Goal: Book appointment/travel/reservation

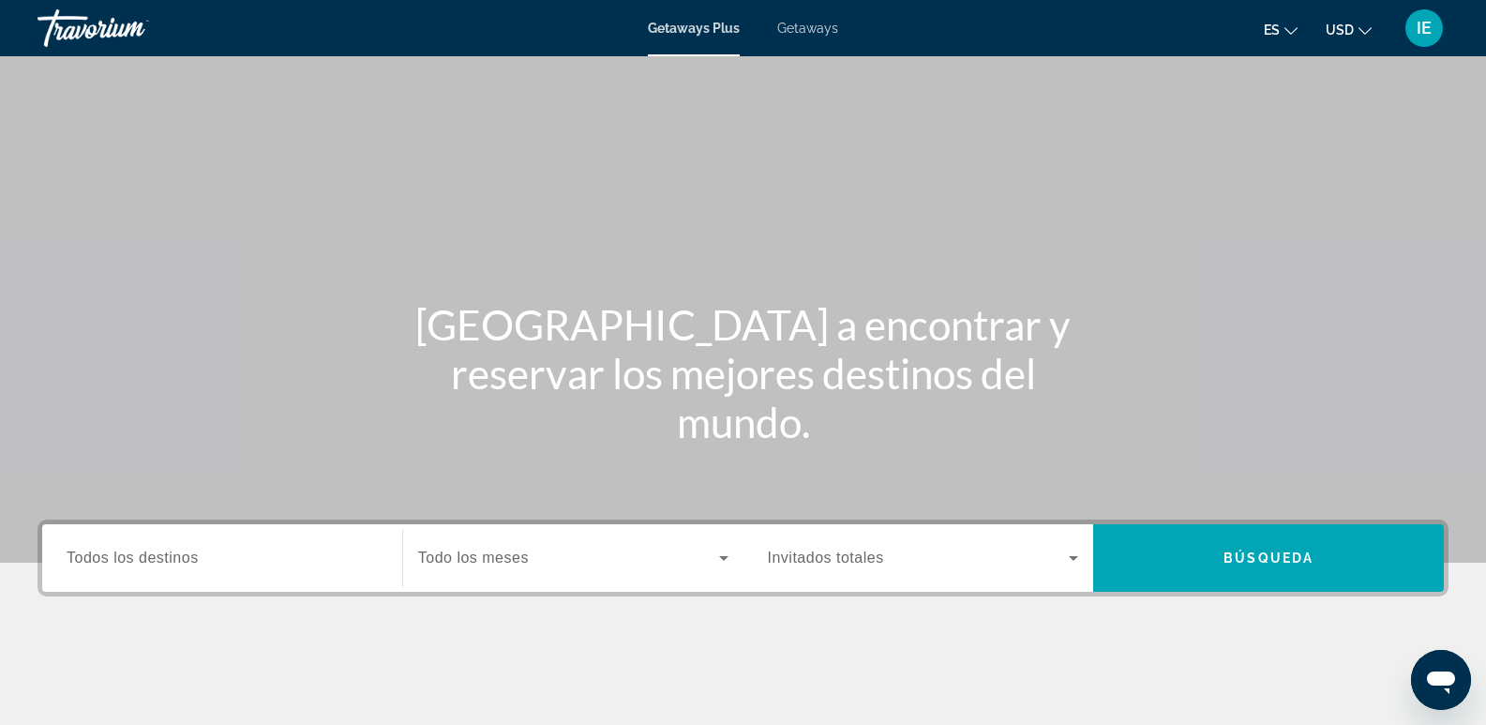
drag, startPoint x: 153, startPoint y: 565, endPoint x: 583, endPoint y: 317, distance: 496.9
click at [143, 577] on div "Destination Todos los destinos" at bounding box center [222, 558] width 311 height 53
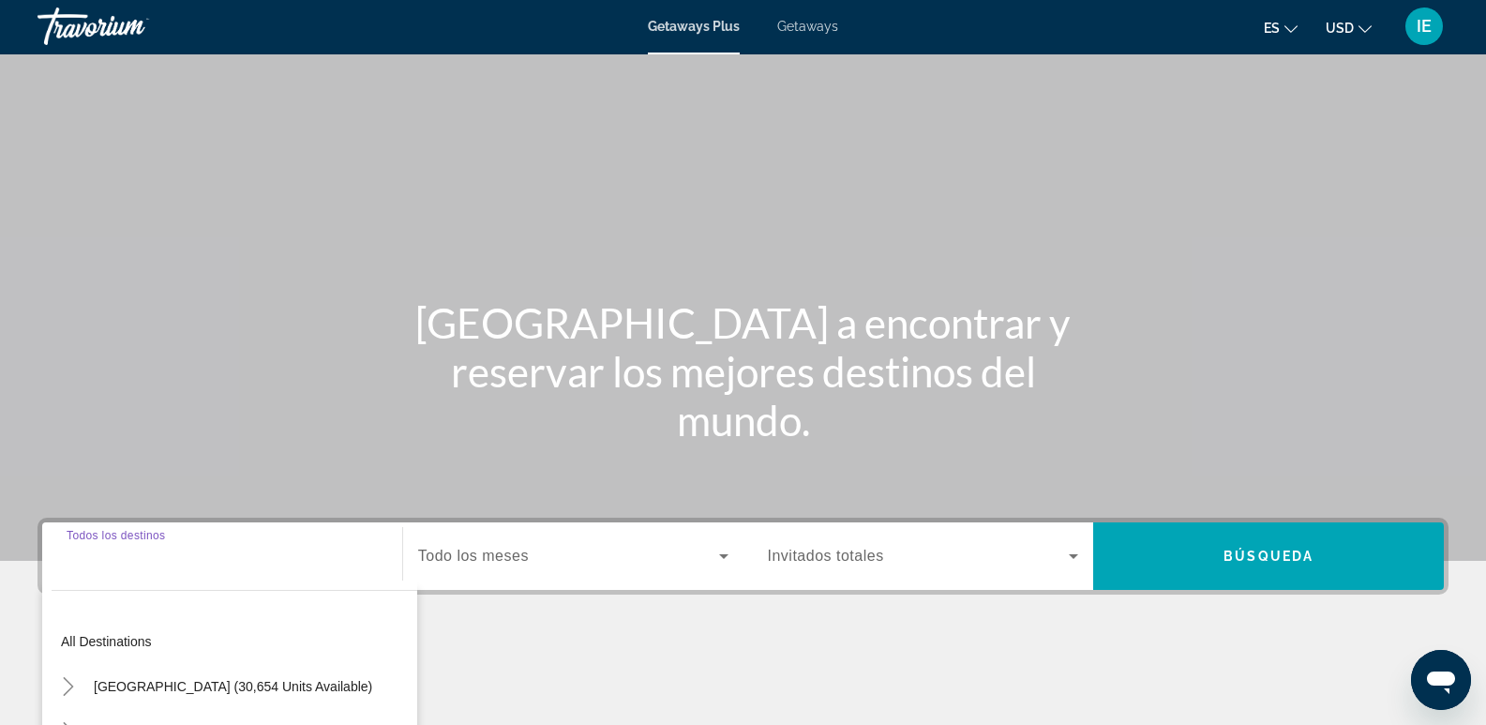
scroll to position [289, 0]
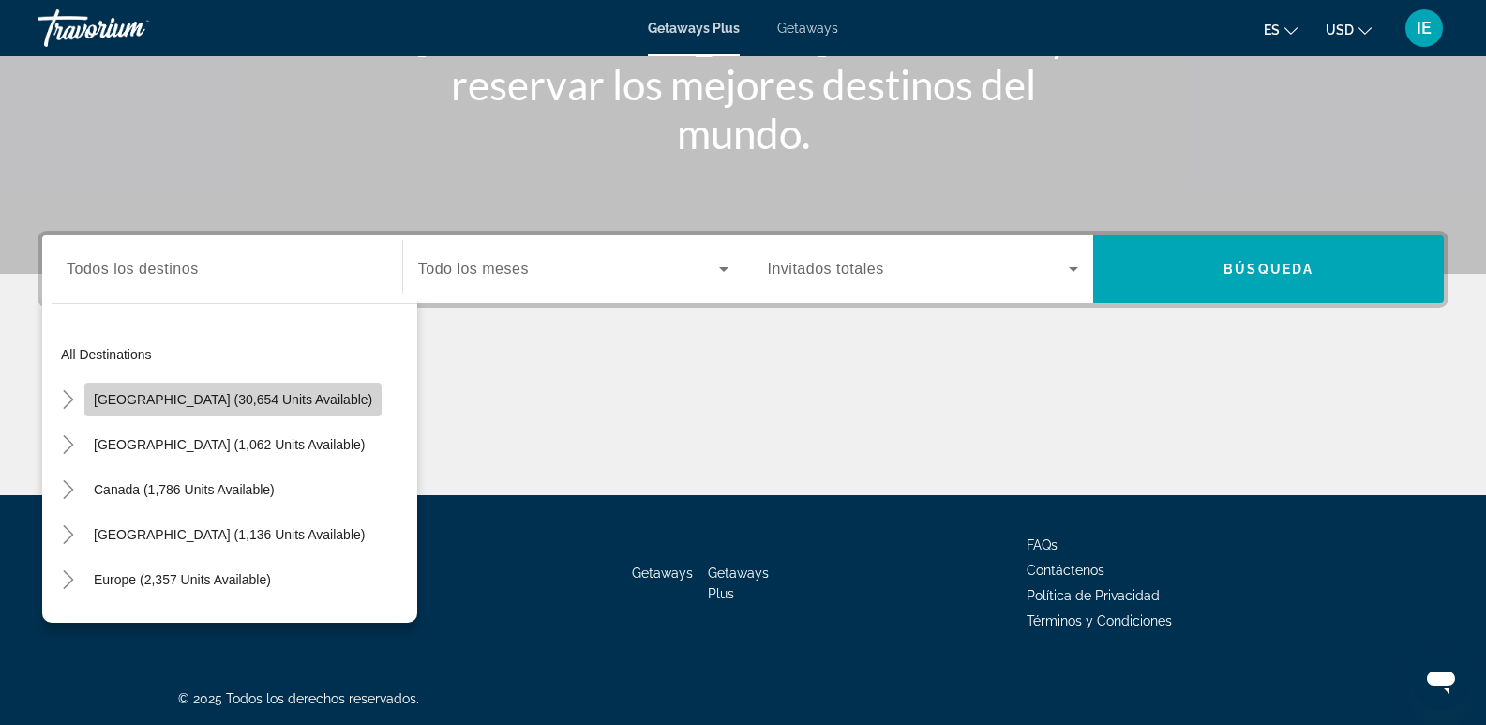
click at [232, 411] on span "Search widget" at bounding box center [232, 399] width 297 height 45
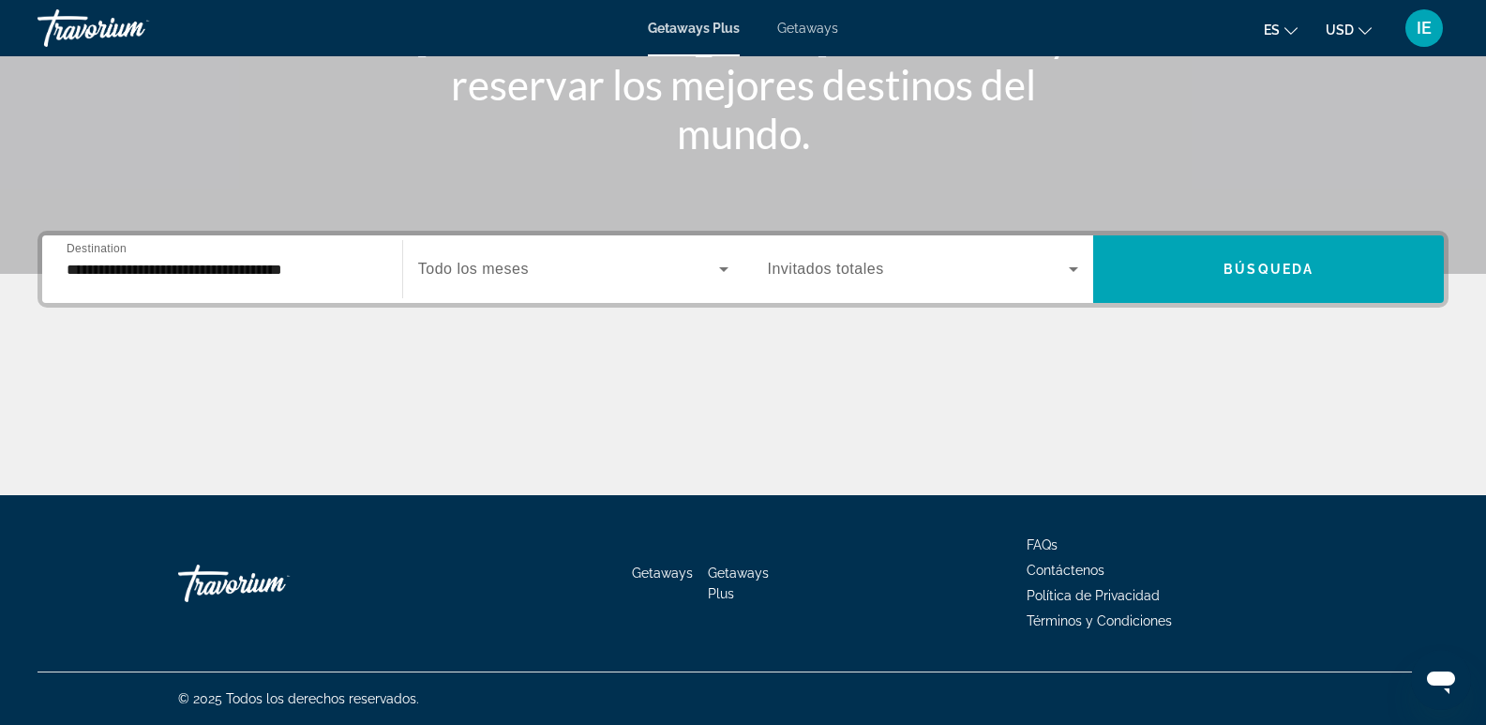
click at [260, 232] on div "**********" at bounding box center [742, 269] width 1411 height 77
click at [82, 269] on input "**********" at bounding box center [222, 270] width 311 height 22
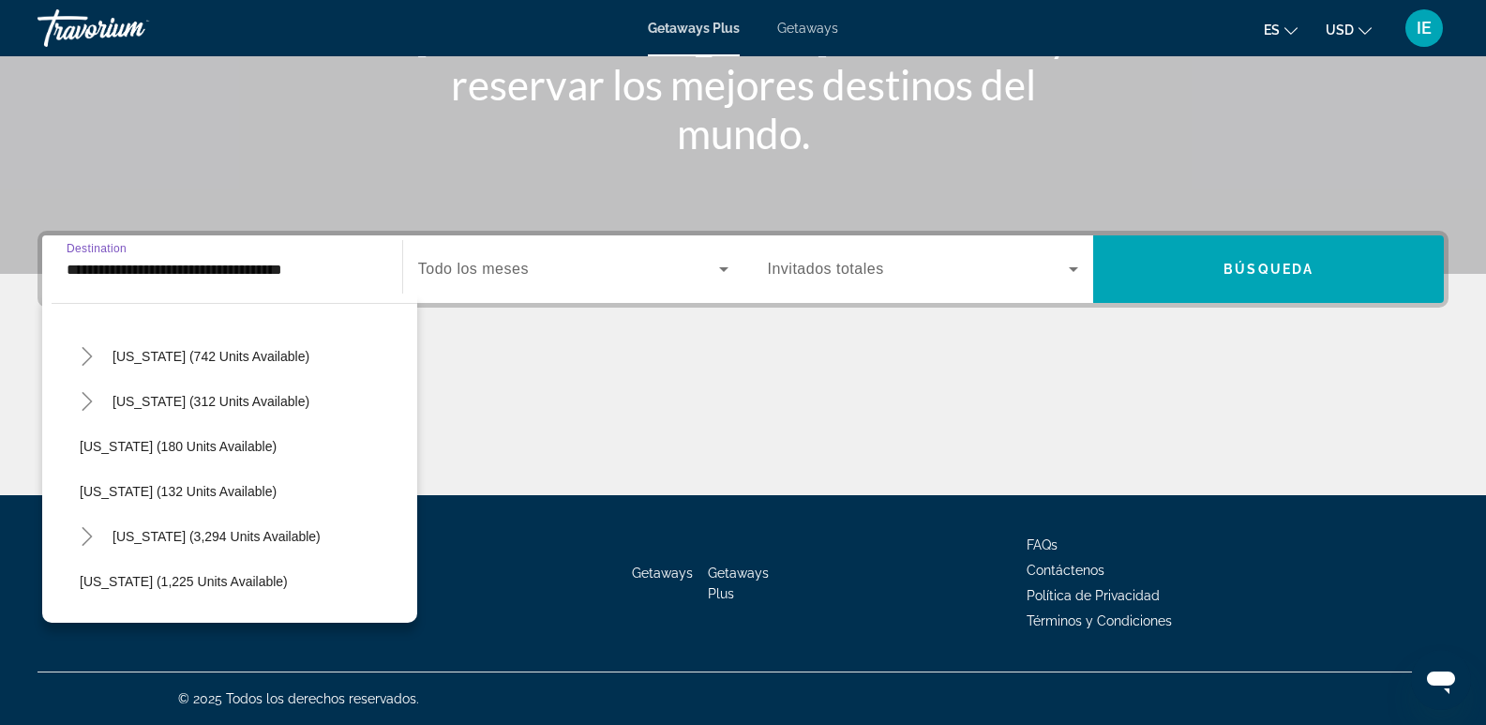
scroll to position [1500, 0]
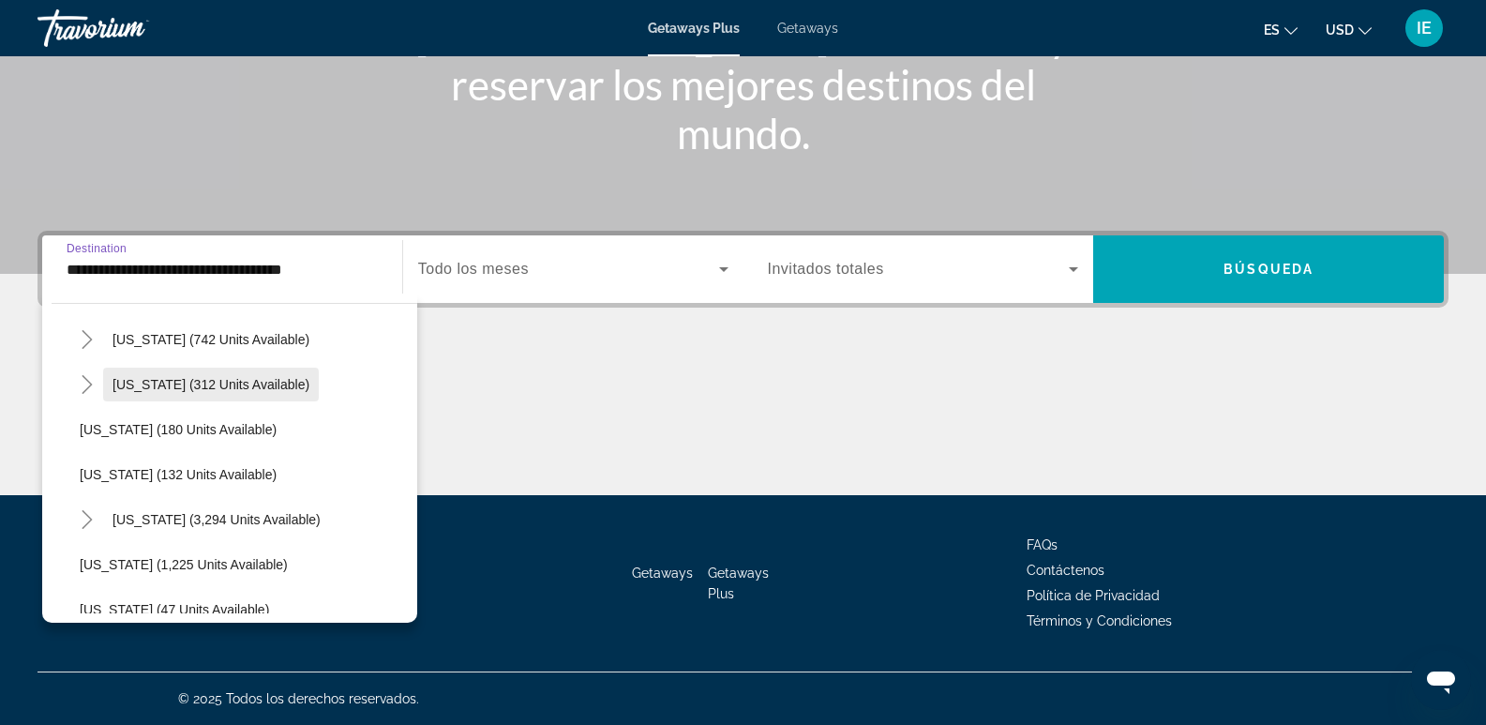
click at [172, 385] on span "[US_STATE] (312 units available)" at bounding box center [210, 384] width 197 height 15
type input "**********"
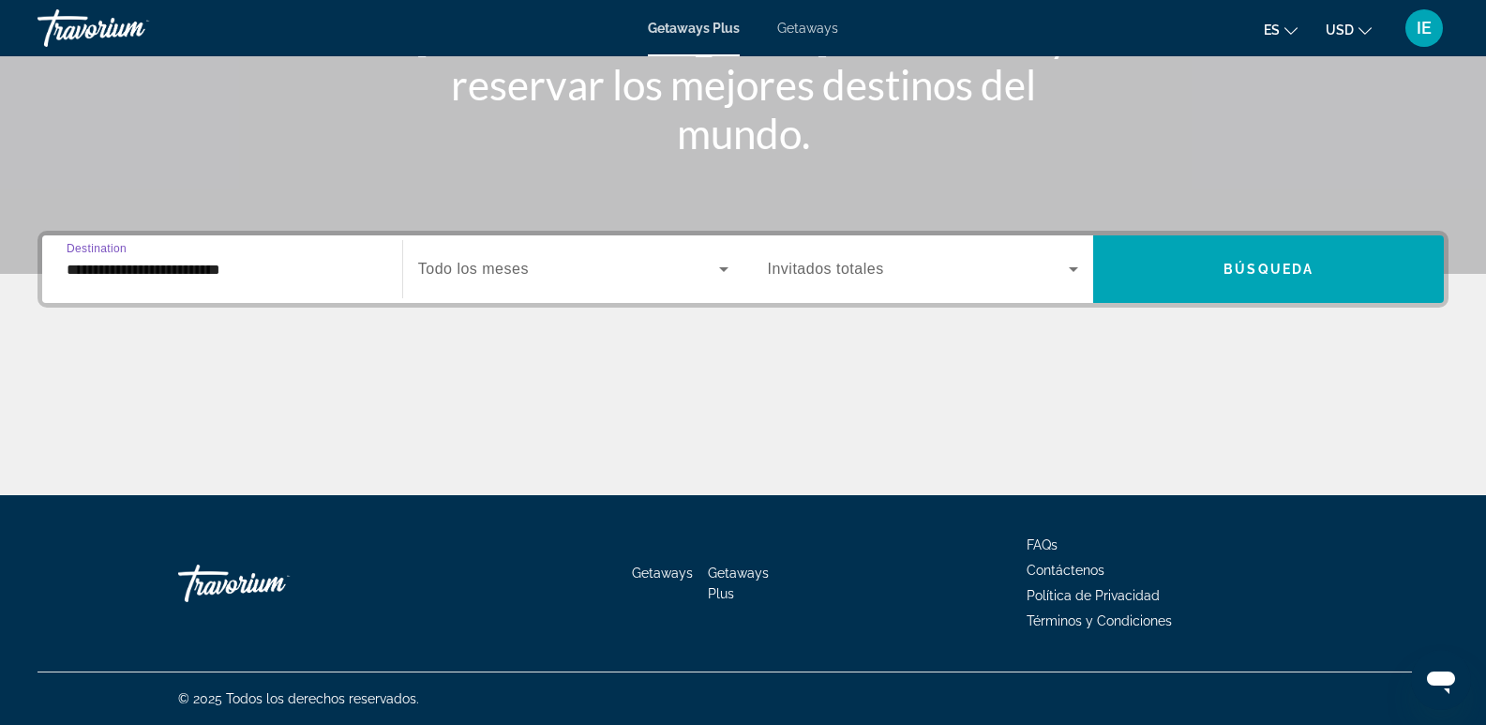
click at [726, 275] on icon "Search widget" at bounding box center [723, 269] width 22 height 22
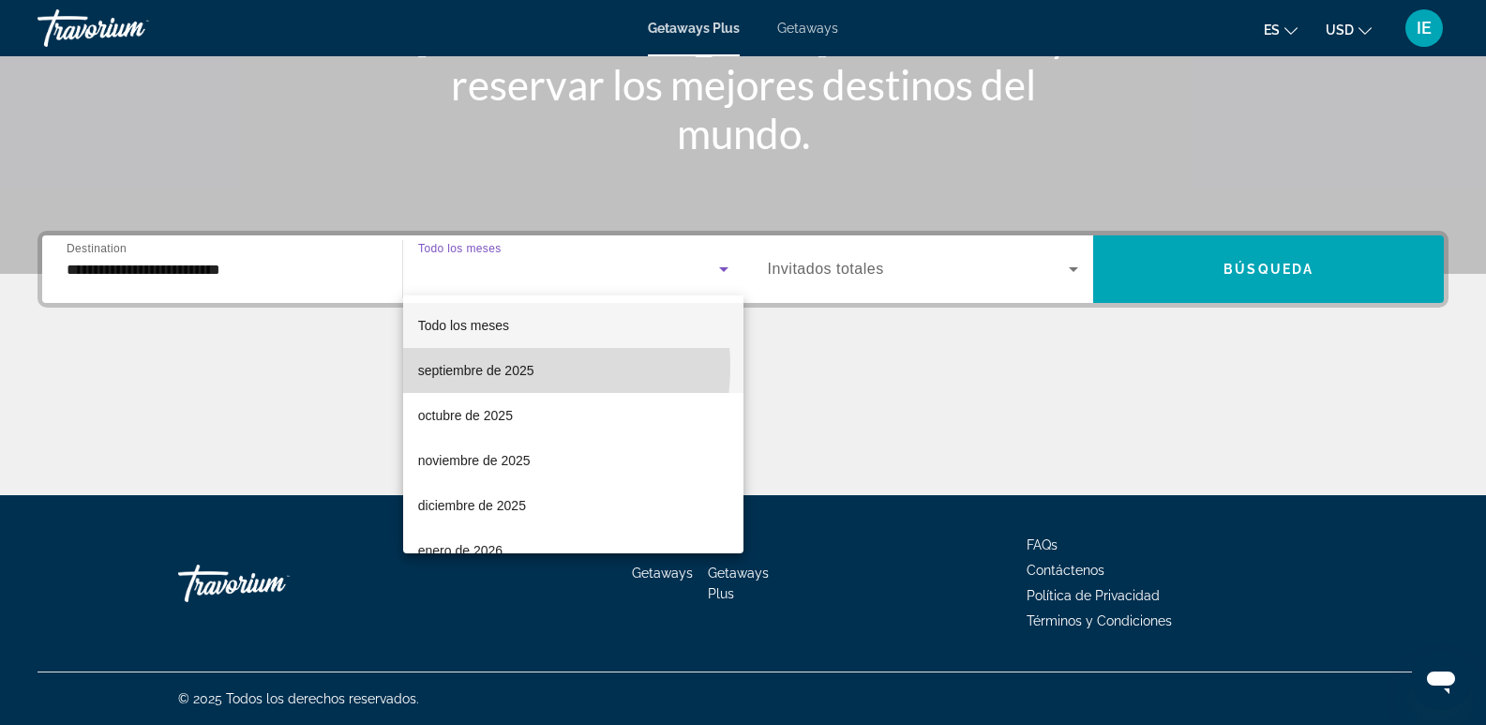
click at [498, 367] on span "septiembre de 2025" at bounding box center [476, 370] width 116 height 22
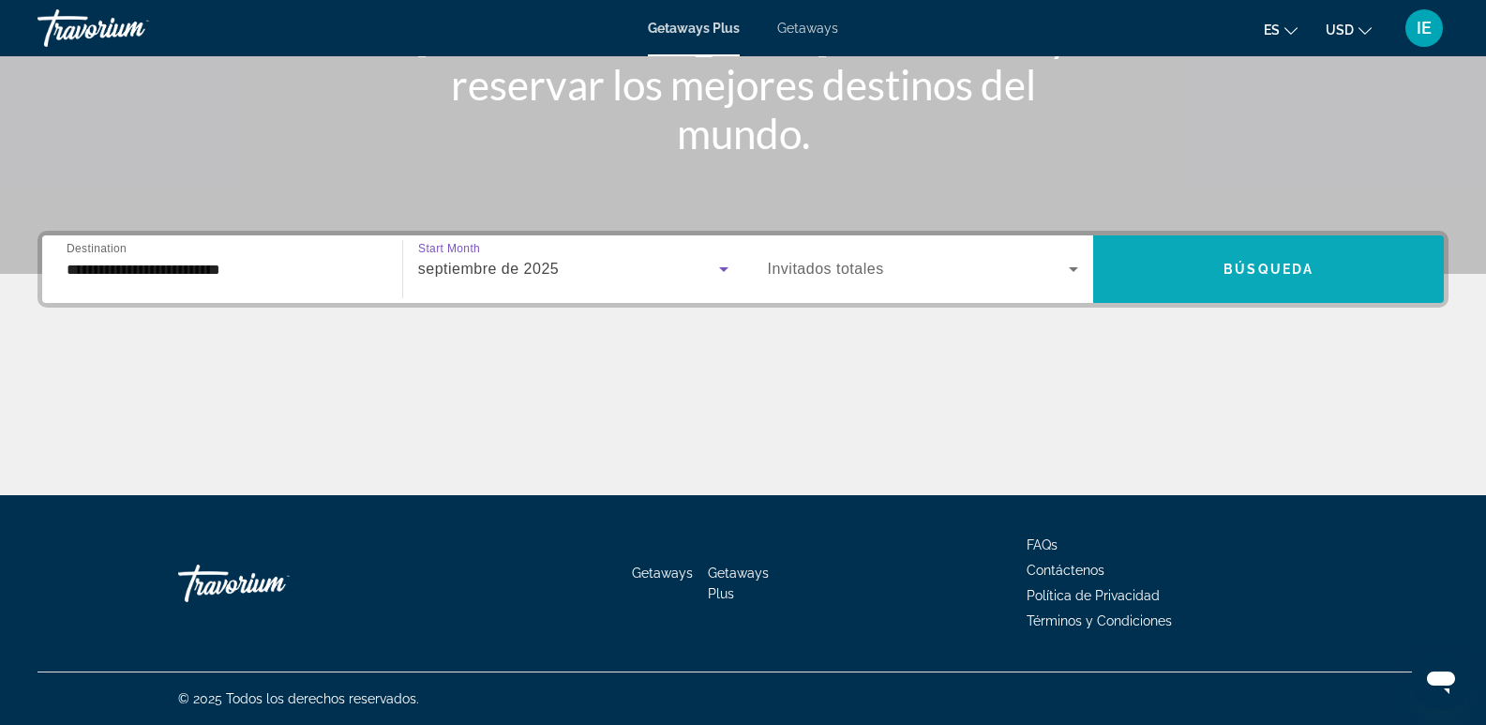
click at [1199, 262] on span "Búsqueda" at bounding box center [1268, 269] width 90 height 15
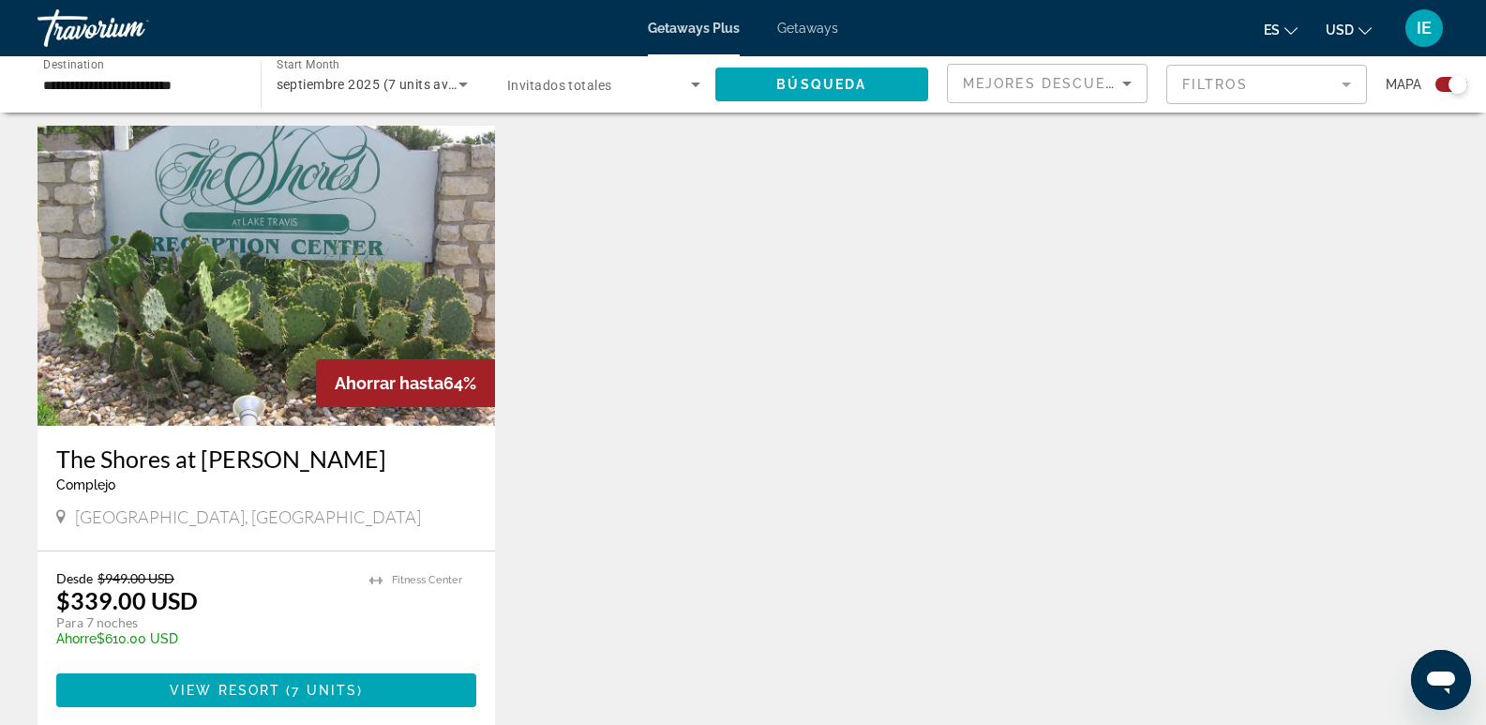
scroll to position [656, 0]
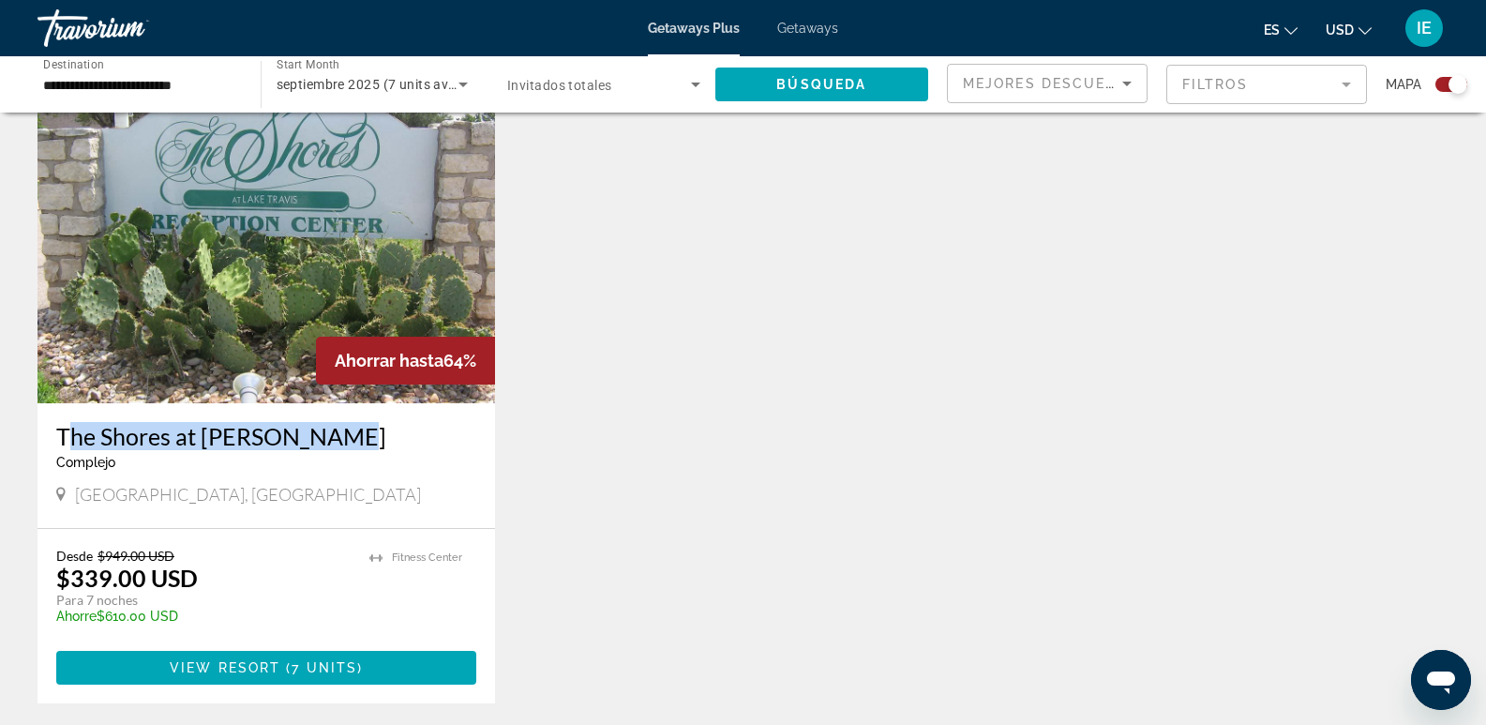
drag, startPoint x: 49, startPoint y: 428, endPoint x: 322, endPoint y: 418, distance: 273.9
click at [322, 418] on div "The Shores at [PERSON_NAME][GEOGRAPHIC_DATA] es un resort solo para adultos [GE…" at bounding box center [265, 465] width 457 height 125
copy h3 "The Shores at [PERSON_NAME]"
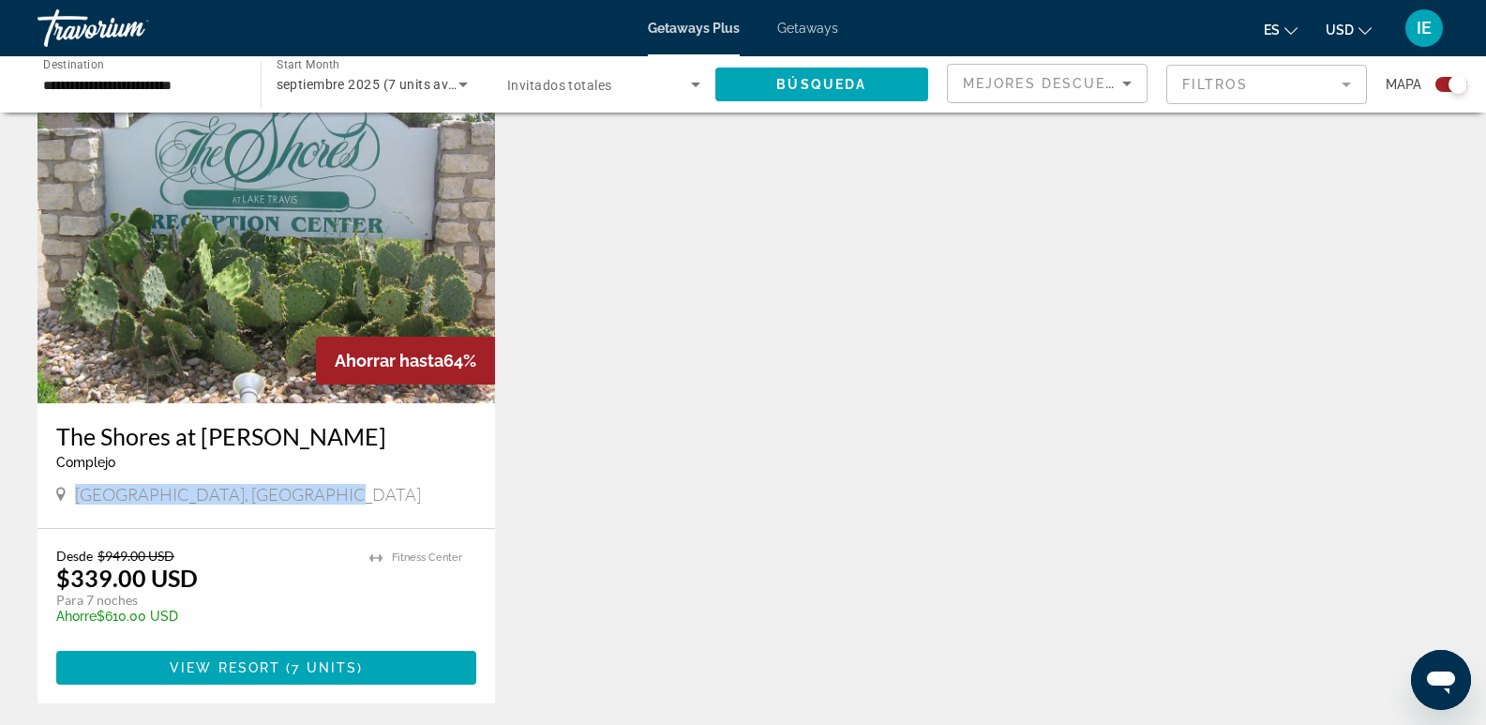
drag, startPoint x: 72, startPoint y: 492, endPoint x: 337, endPoint y: 493, distance: 265.3
click at [337, 493] on div "[GEOGRAPHIC_DATA], [GEOGRAPHIC_DATA]" at bounding box center [266, 494] width 420 height 21
click at [48, 425] on div "The Shores at [PERSON_NAME][GEOGRAPHIC_DATA] es un resort solo para adultos [GE…" at bounding box center [265, 465] width 457 height 125
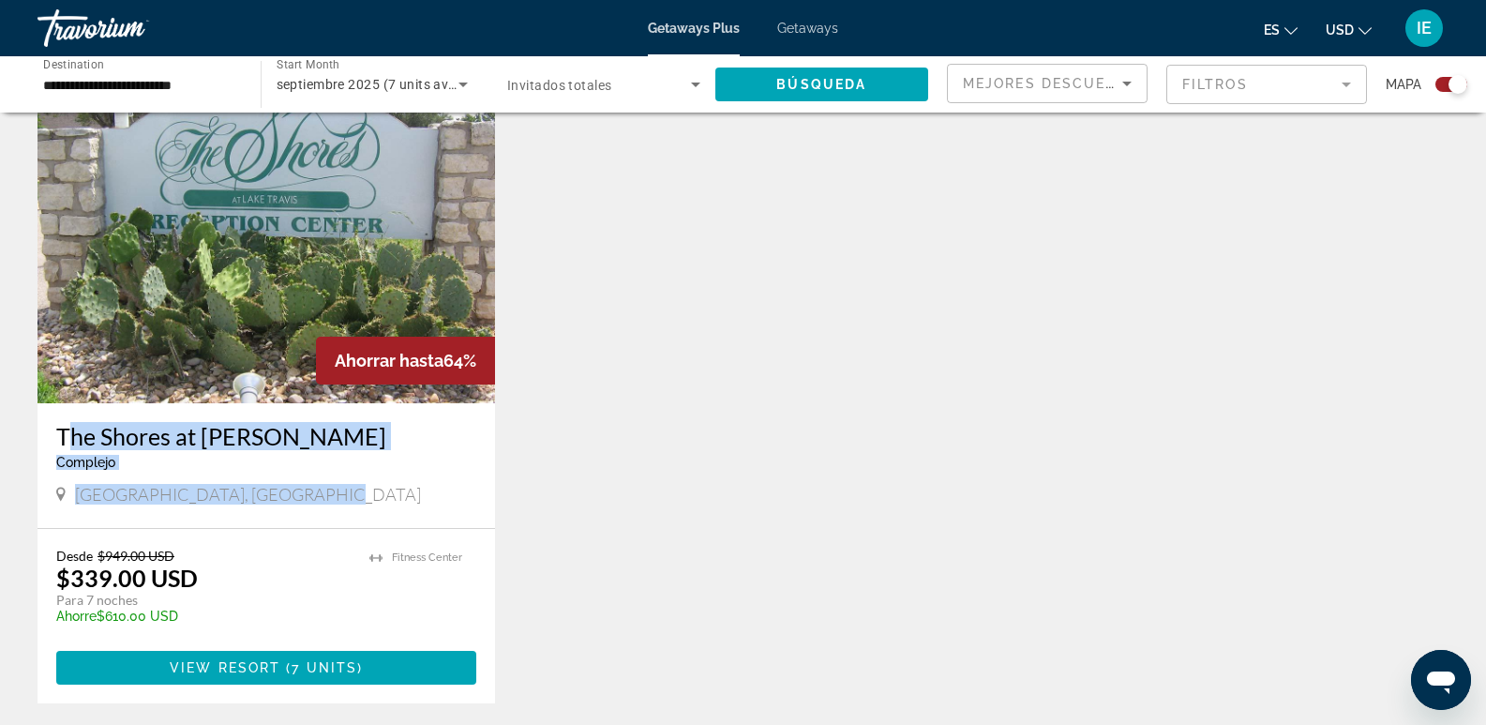
drag, startPoint x: 26, startPoint y: 409, endPoint x: 315, endPoint y: 494, distance: 301.1
click at [315, 494] on div "← Mover a la izquierda → Mover a la derecha ↑ Mover hacia arriba ↓ Mover hacia …" at bounding box center [743, 126] width 1486 height 1303
copy div "The Shores at [PERSON_NAME][GEOGRAPHIC_DATA] es un resort solo para adultos [GE…"
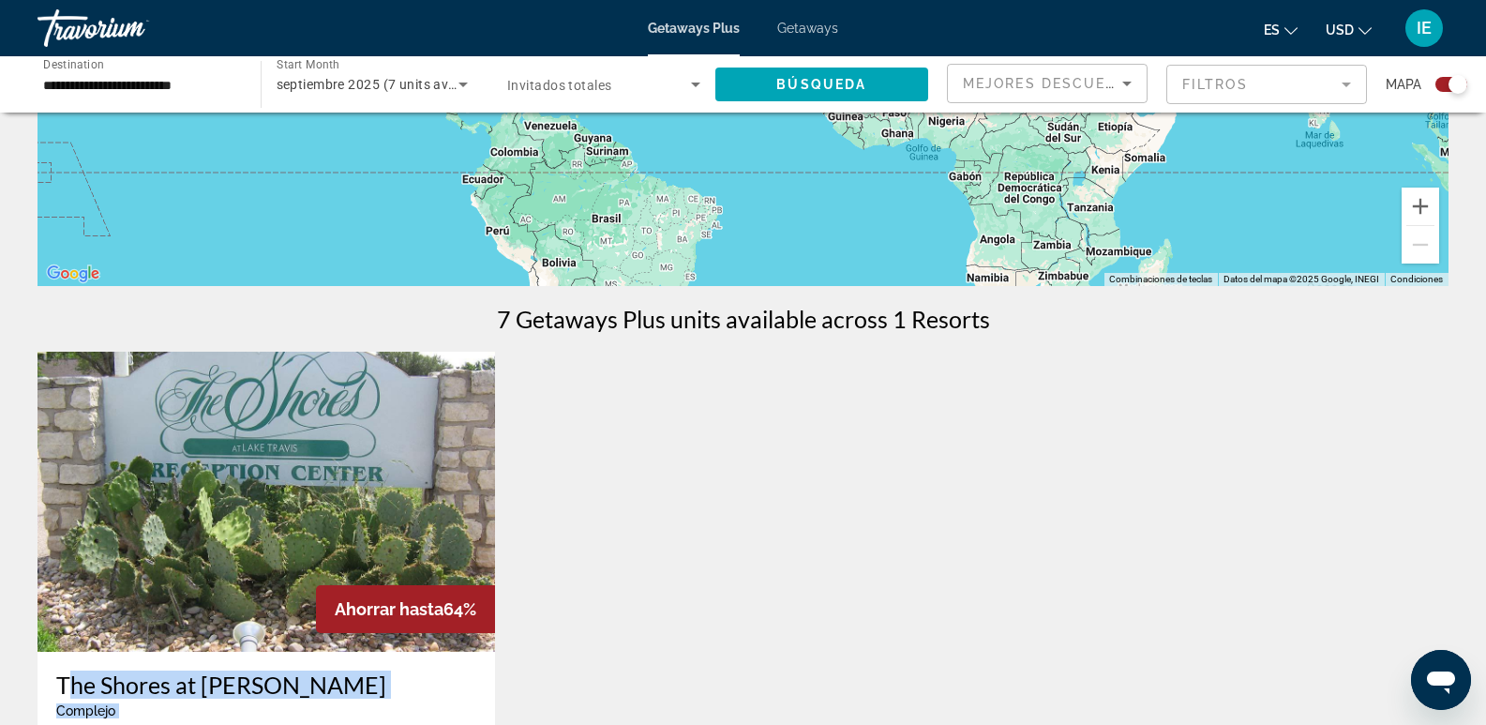
scroll to position [789, 0]
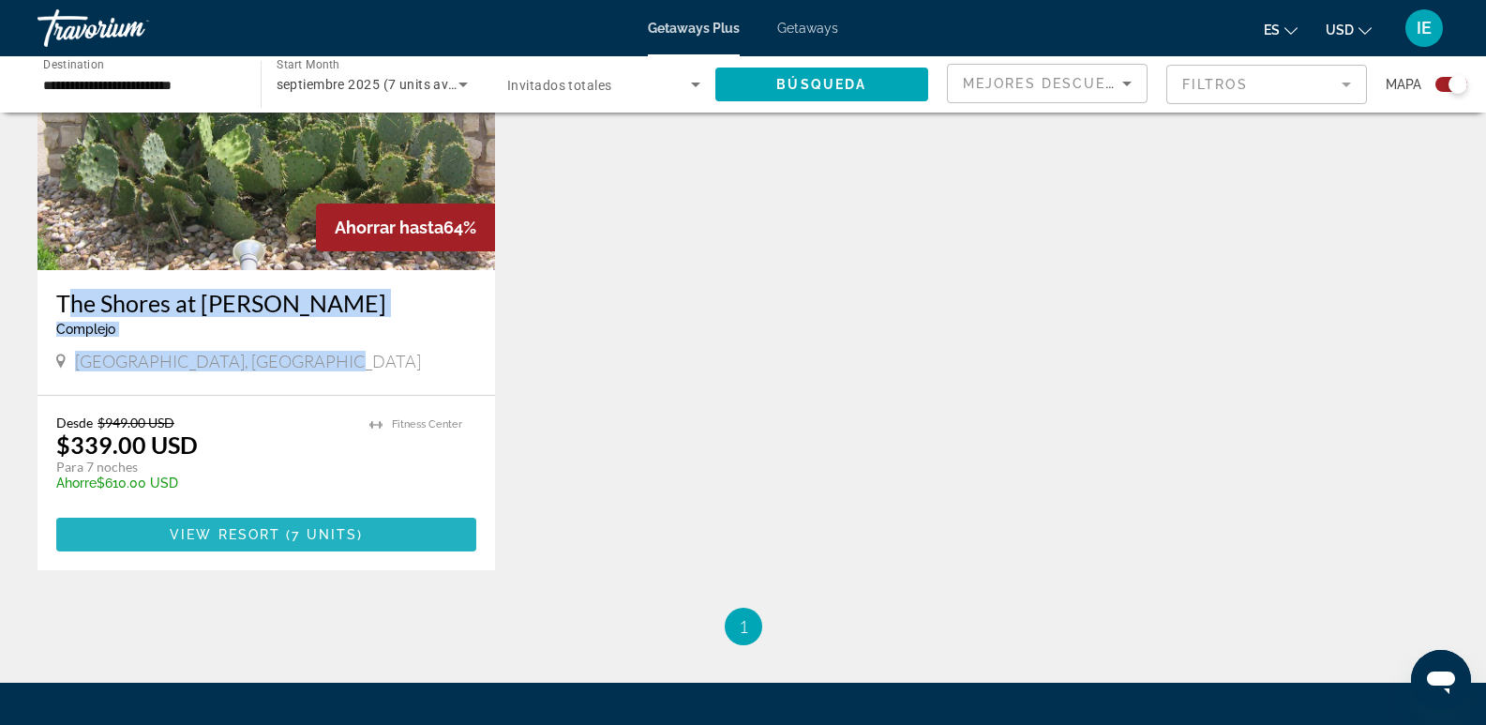
click at [247, 534] on span "View Resort" at bounding box center [225, 534] width 111 height 15
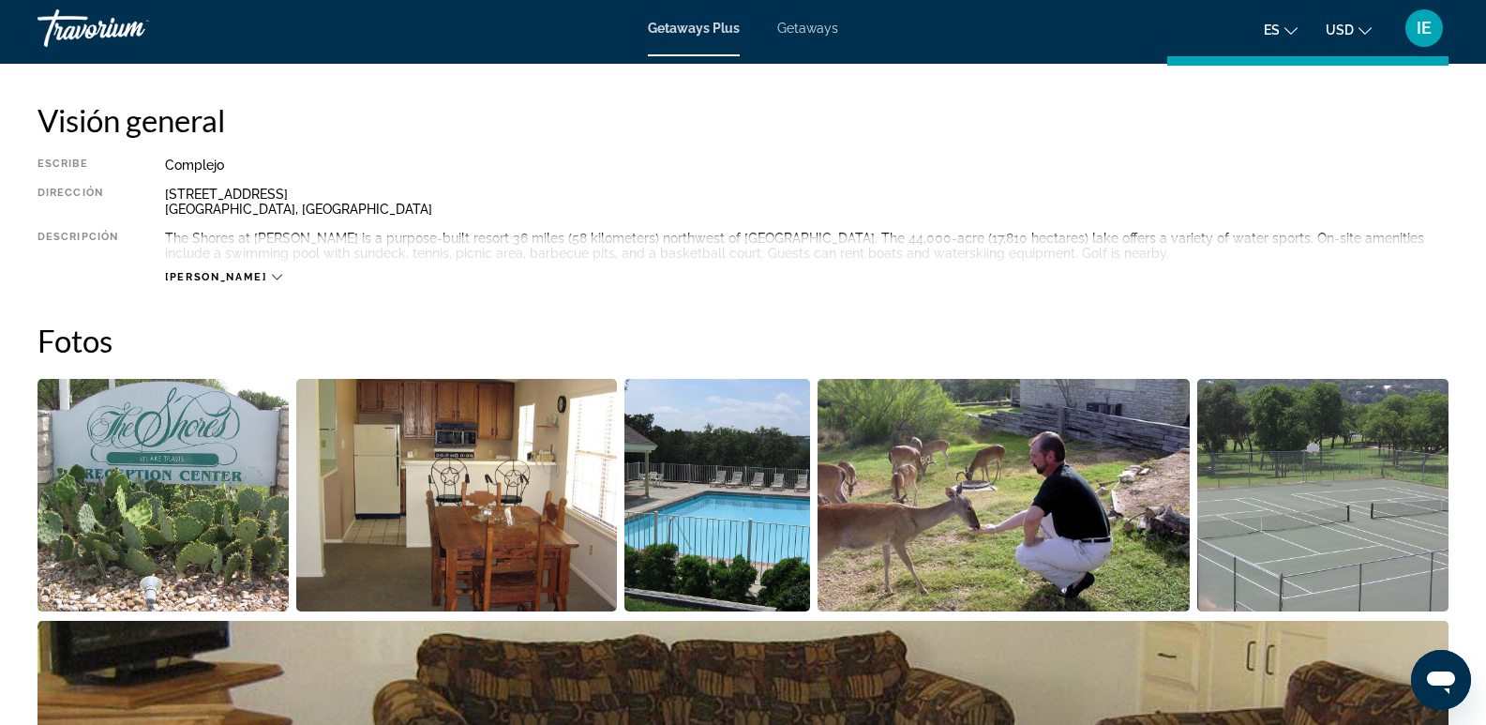
scroll to position [684, 0]
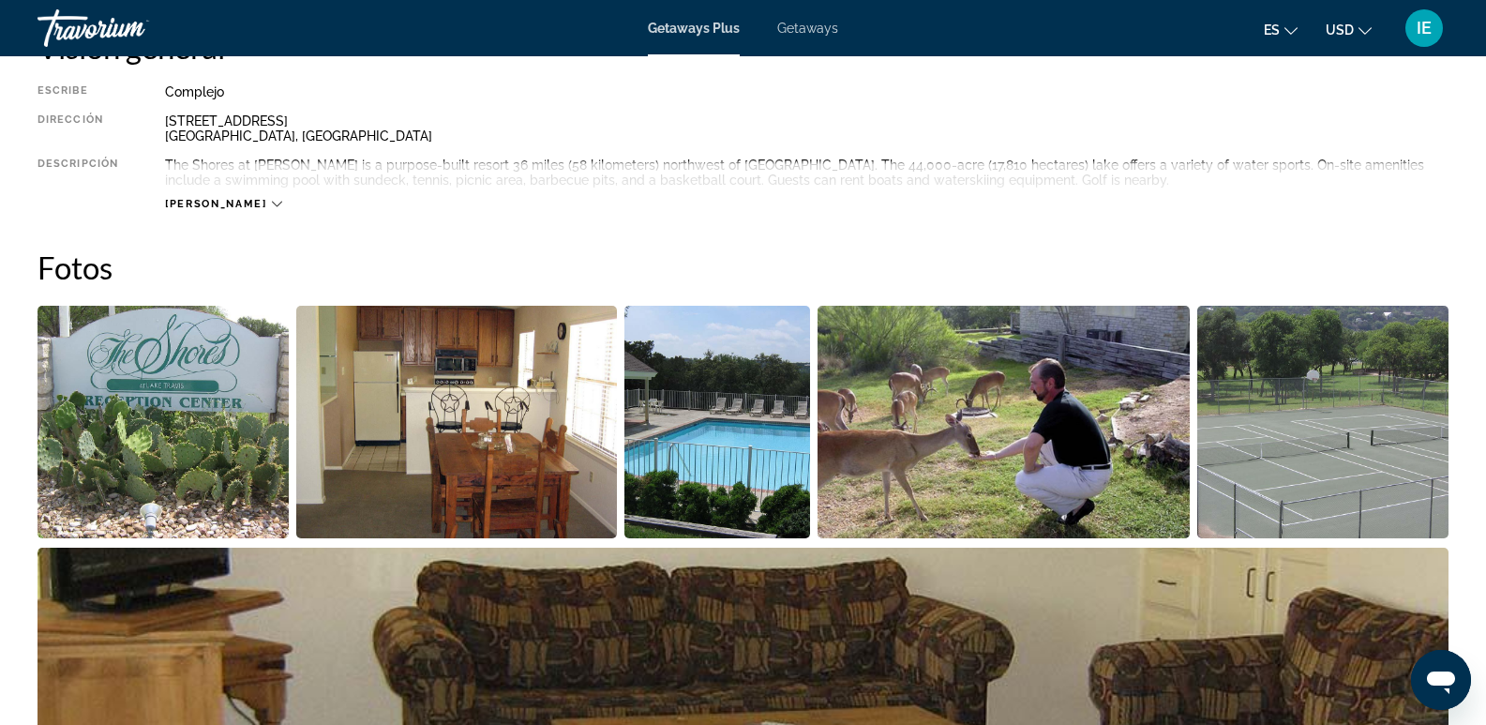
click at [218, 200] on div "[PERSON_NAME]" at bounding box center [223, 204] width 116 height 12
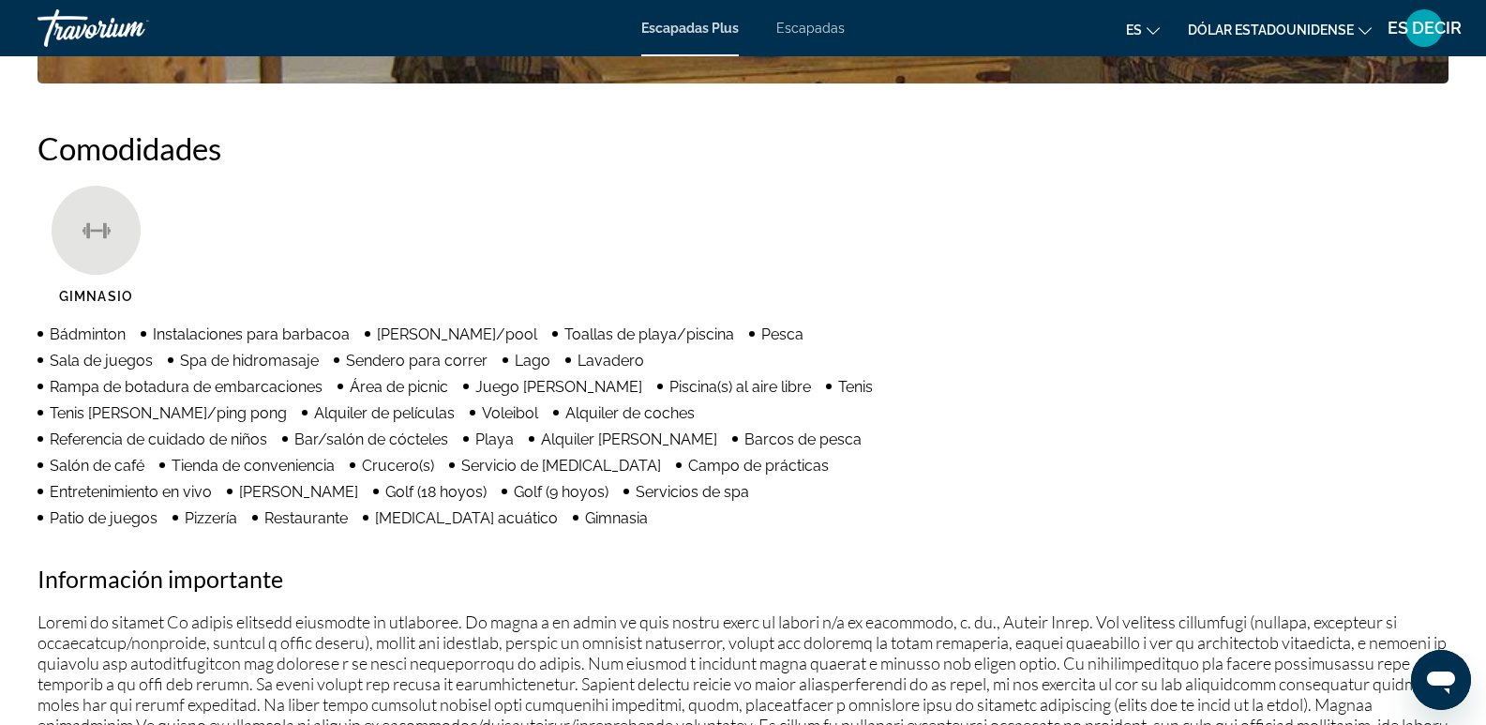
scroll to position [1449, 0]
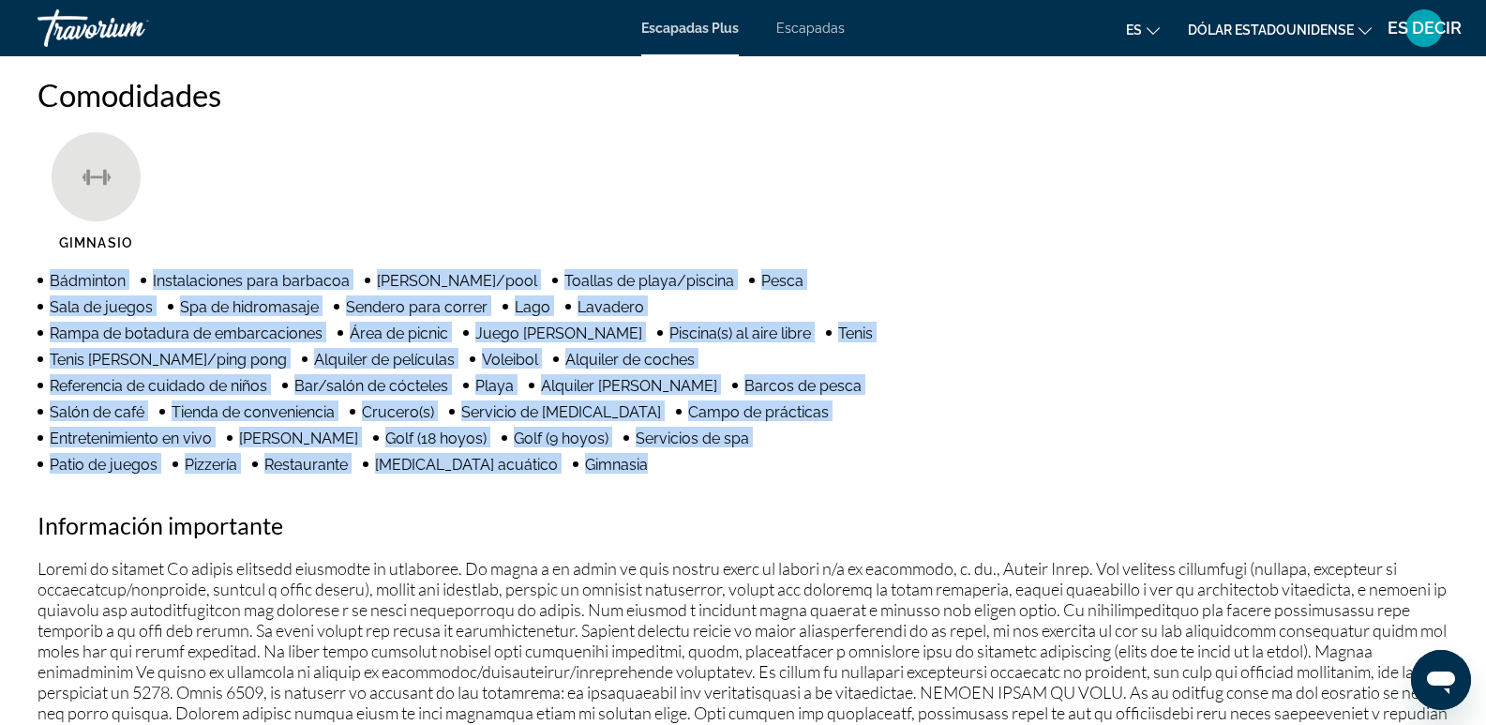
drag, startPoint x: 33, startPoint y: 277, endPoint x: 577, endPoint y: 467, distance: 575.8
copy ul "Bádminton Instalaciones para barbacoa [PERSON_NAME]/pool Toallas de playa/pisci…"
